Goal: Information Seeking & Learning: Learn about a topic

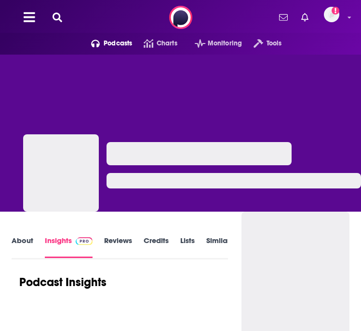
click at [154, 15] on div "Podcasts Charts Monitoring Tools For Business For Podcasters More Add a profile…" at bounding box center [180, 17] width 361 height 35
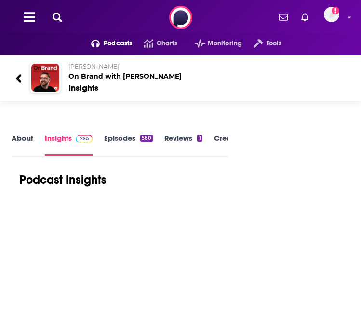
click at [52, 13] on button at bounding box center [57, 17] width 15 height 11
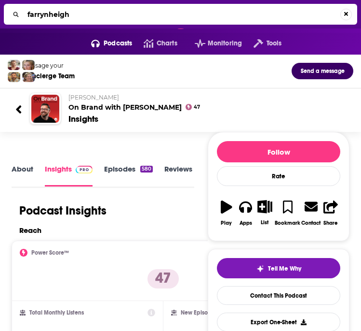
type input "farrynheight"
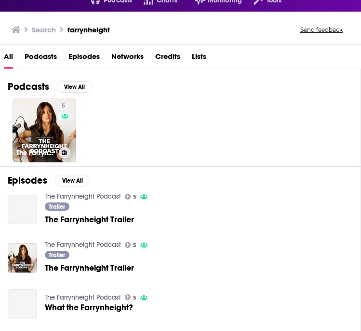
scroll to position [50, 0]
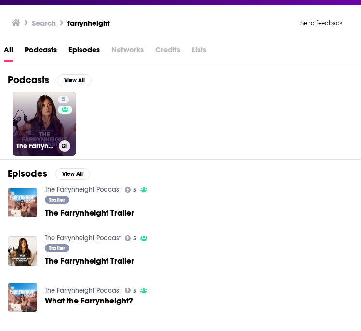
click at [48, 113] on link "5 The Farrynheight Podcast" at bounding box center [45, 124] width 64 height 64
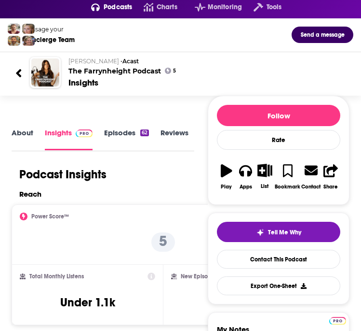
scroll to position [35, 0]
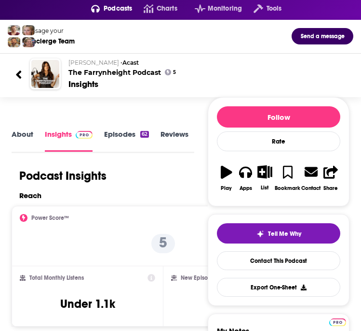
click at [115, 138] on link "Episodes 62" at bounding box center [126, 140] width 45 height 22
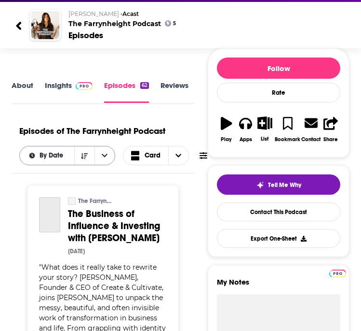
scroll to position [74, 0]
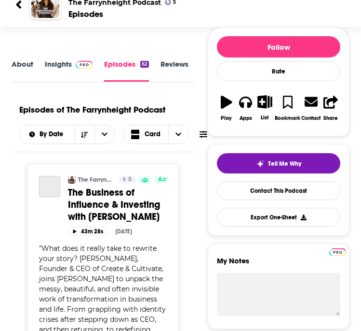
click at [18, 60] on link "About" at bounding box center [23, 70] width 22 height 22
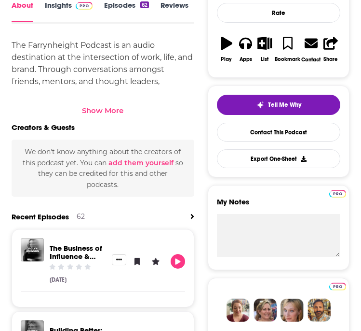
scroll to position [245, 0]
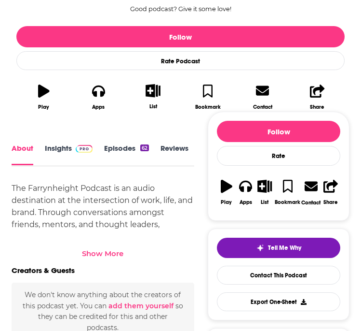
click at [121, 153] on link "Episodes 62" at bounding box center [126, 154] width 45 height 21
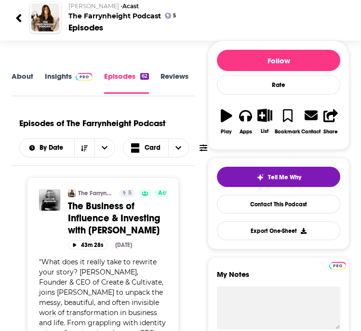
scroll to position [68, 0]
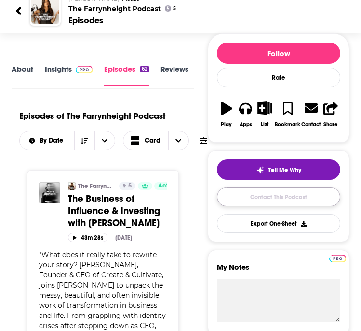
click at [237, 200] on link "Contact This Podcast" at bounding box center [279, 196] width 124 height 19
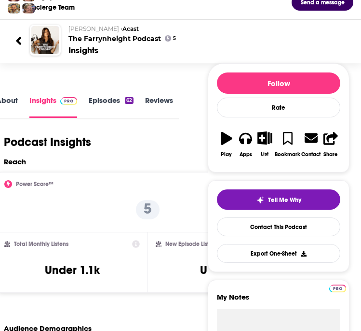
scroll to position [70, 0]
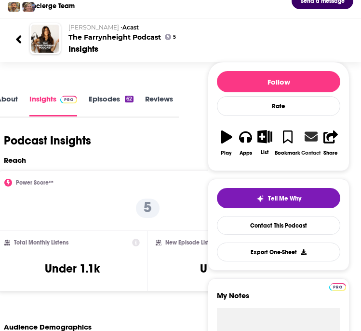
click at [311, 137] on icon at bounding box center [311, 137] width 13 height 10
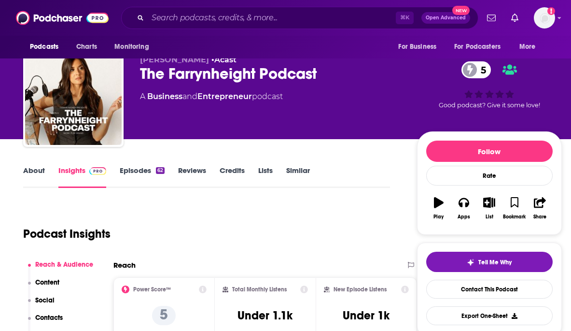
scroll to position [0, 0]
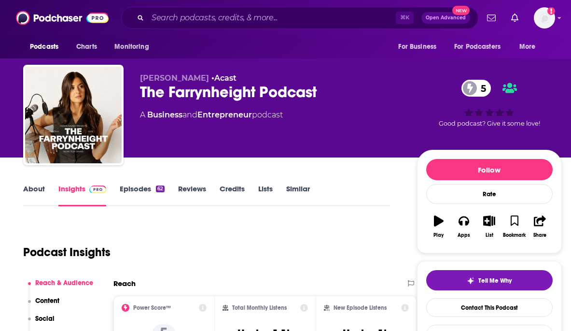
click at [148, 193] on link "Episodes 62" at bounding box center [142, 195] width 45 height 22
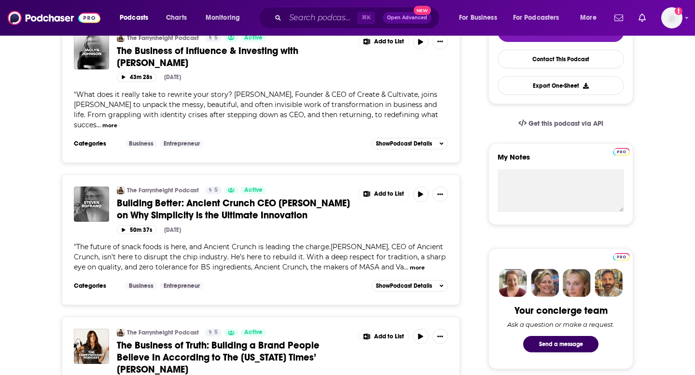
scroll to position [264, 0]
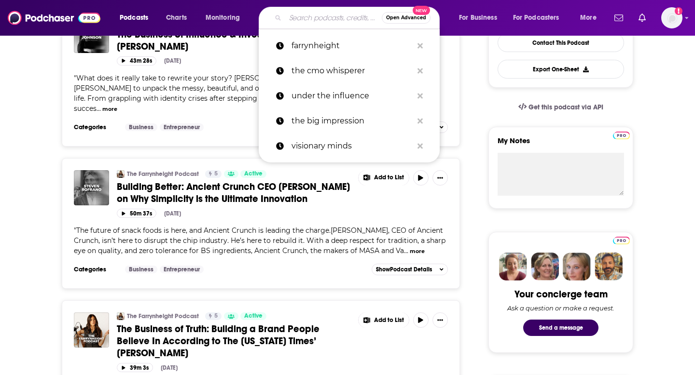
click at [313, 20] on input "Search podcasts, credits, & more..." at bounding box center [333, 17] width 97 height 15
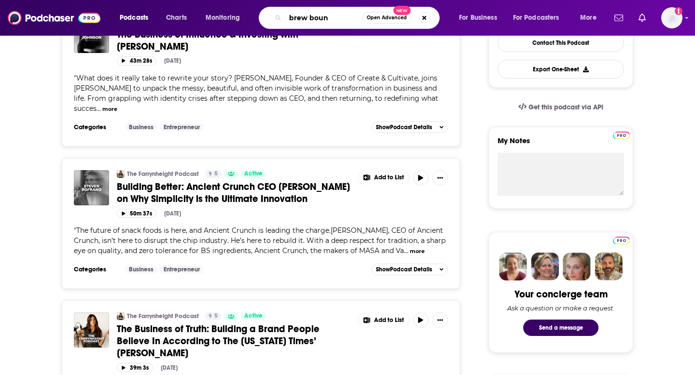
type input "brew bound"
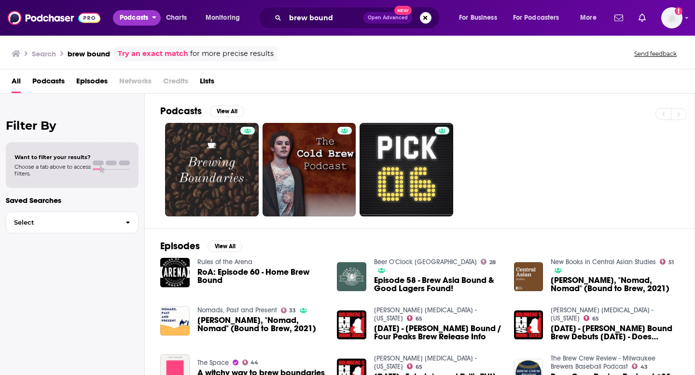
click at [131, 17] on span "Podcasts" at bounding box center [134, 18] width 28 height 14
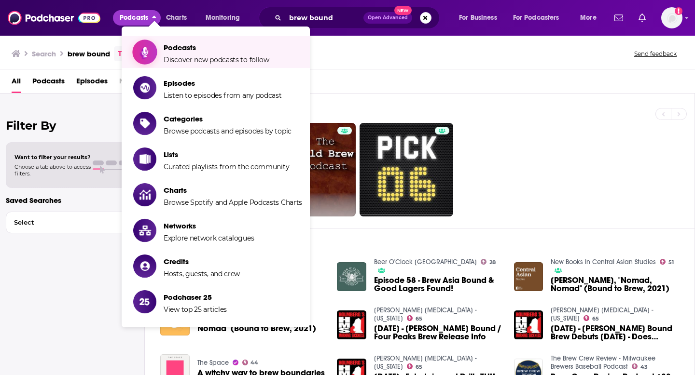
click at [175, 49] on span "Podcasts" at bounding box center [217, 47] width 106 height 9
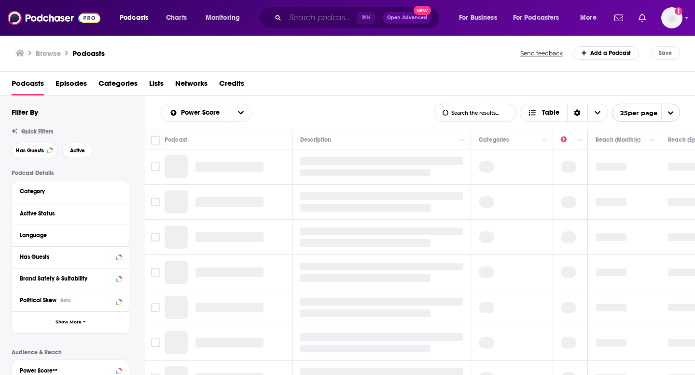
click at [314, 14] on input "Search podcasts, credits, & more..." at bounding box center [321, 17] width 72 height 15
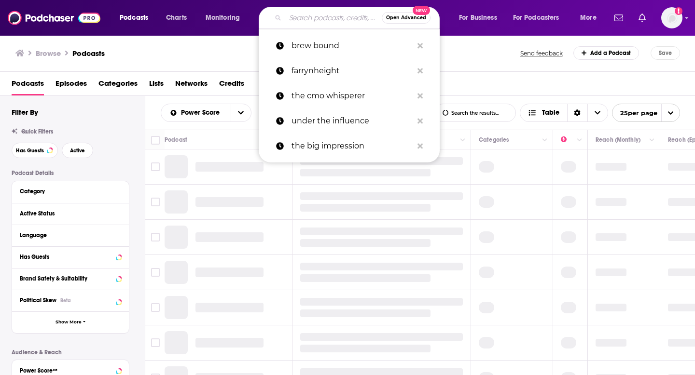
type input "B"
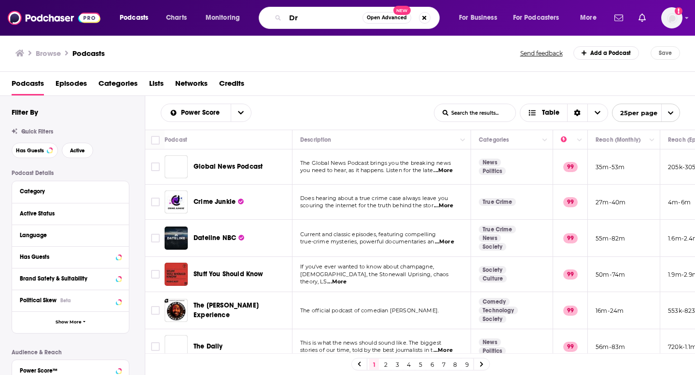
type input "D"
type input "Beverages"
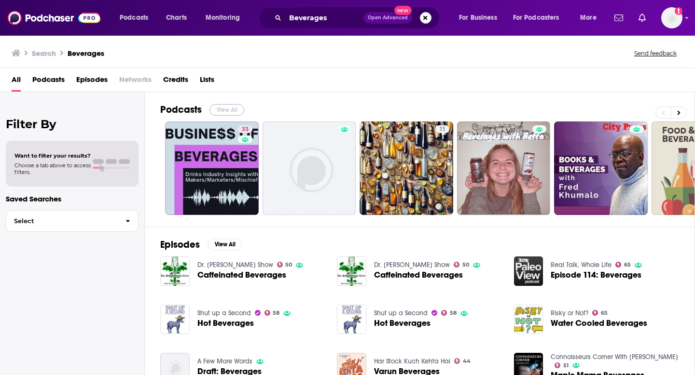
click at [229, 110] on button "View All" at bounding box center [226, 110] width 35 height 12
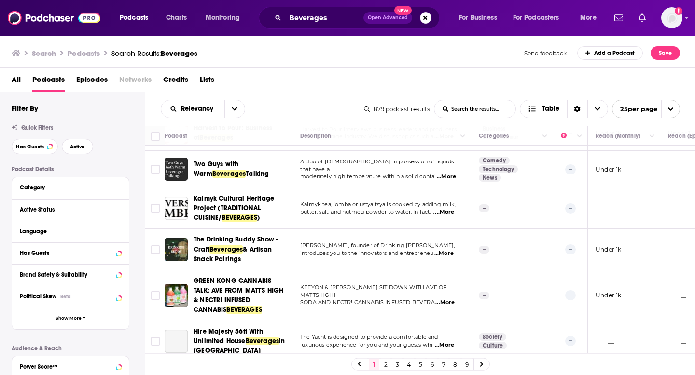
scroll to position [716, 0]
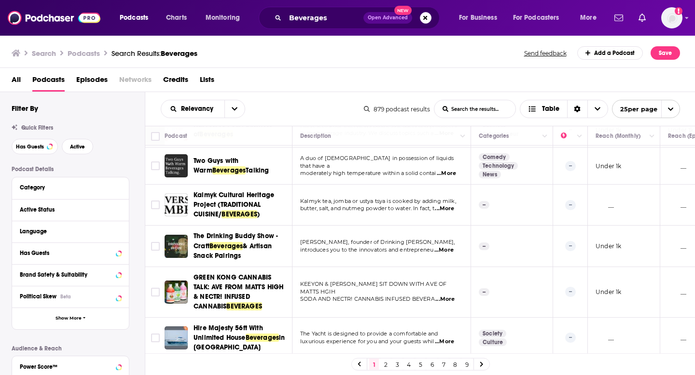
click at [361, 330] on link "2" at bounding box center [386, 365] width 10 height 12
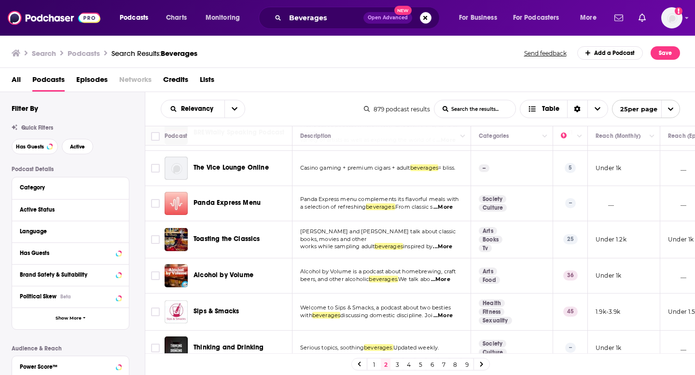
scroll to position [704, 0]
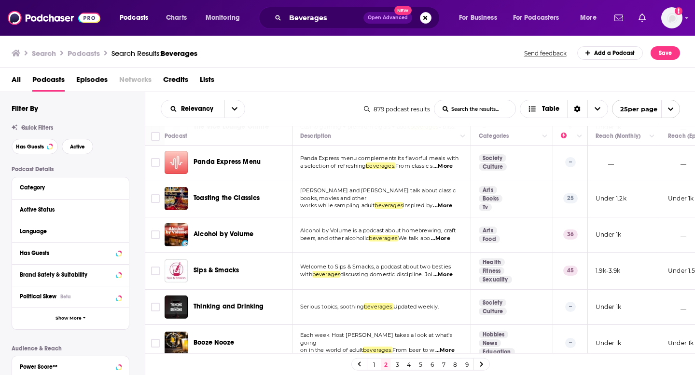
click at [361, 330] on link "3" at bounding box center [397, 365] width 10 height 12
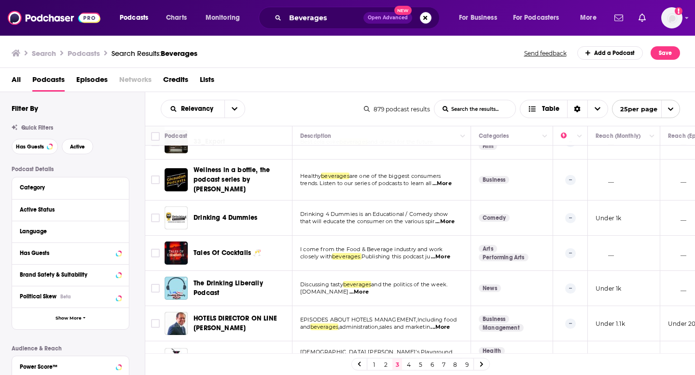
scroll to position [687, 0]
